Goal: Navigation & Orientation: Find specific page/section

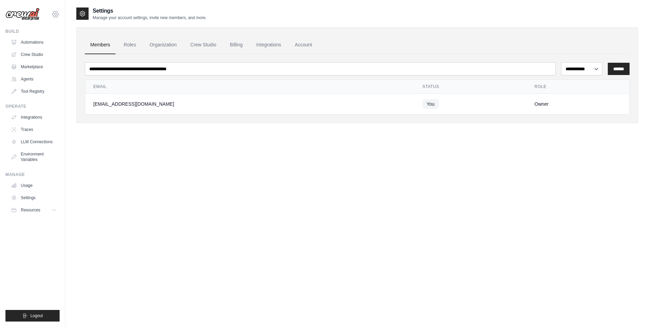
click at [53, 14] on icon at bounding box center [55, 14] width 6 height 6
click at [46, 41] on link "Settings" at bounding box center [56, 46] width 60 height 12
click at [240, 49] on link "Billing" at bounding box center [237, 45] width 24 height 18
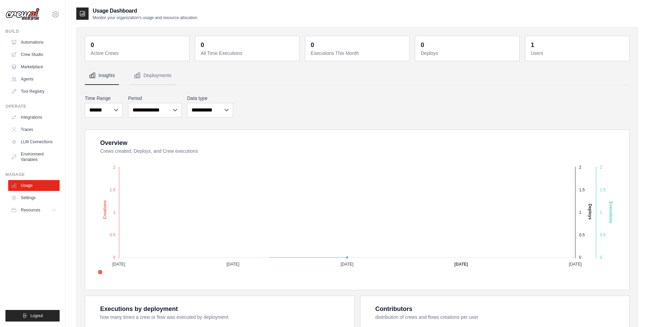
select select "******"
